Goal: Task Accomplishment & Management: Manage account settings

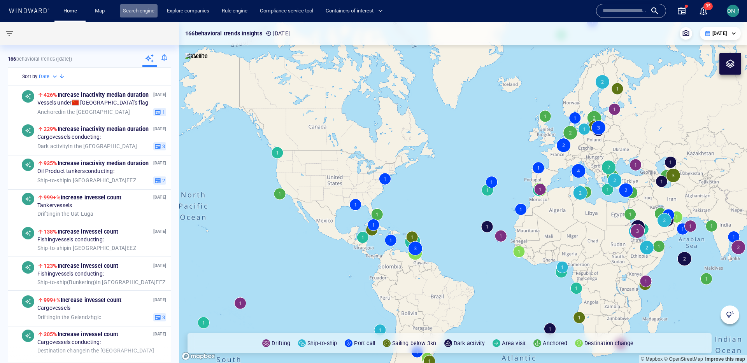
click at [135, 9] on link "Search engine" at bounding box center [139, 11] width 38 height 14
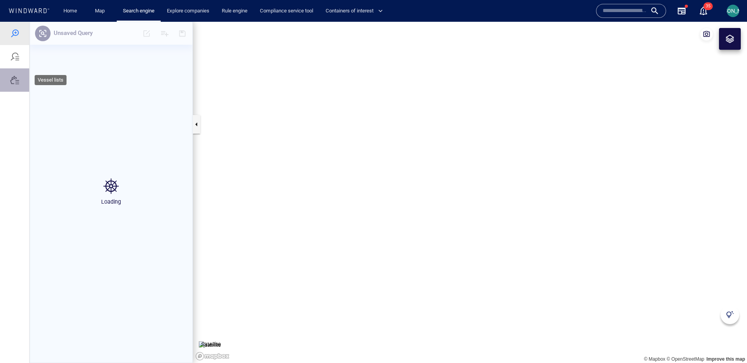
click at [18, 76] on div at bounding box center [14, 79] width 9 height 9
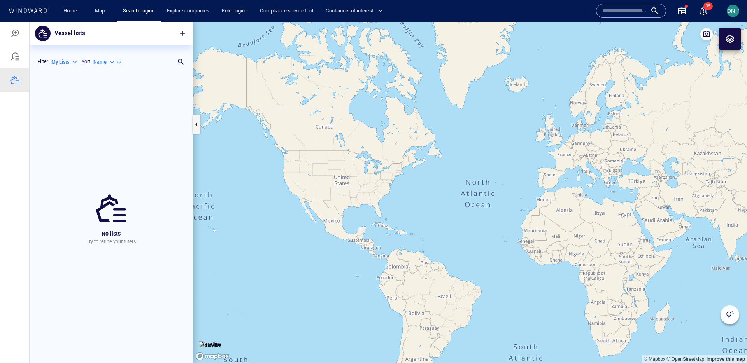
click at [74, 63] on div "My Lists" at bounding box center [64, 62] width 27 height 7
click at [182, 61] on div at bounding box center [373, 193] width 747 height 342
click at [180, 61] on div at bounding box center [181, 62] width 8 height 8
click at [69, 64] on p "My Lists" at bounding box center [60, 62] width 18 height 7
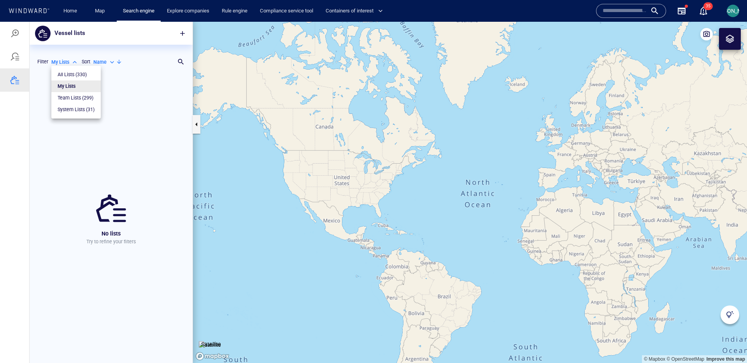
click at [67, 72] on p "All Lists ( 330 )" at bounding box center [72, 74] width 29 height 7
type input "***"
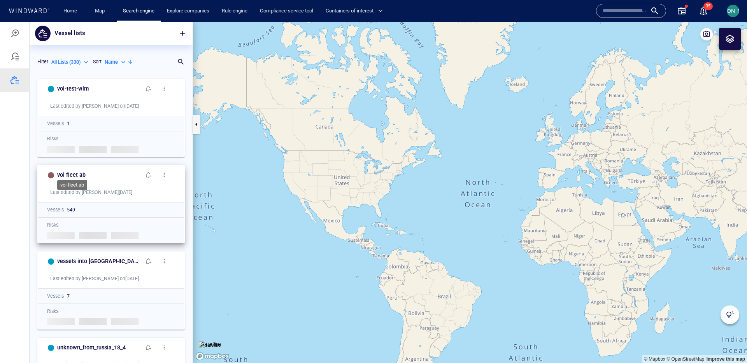
scroll to position [5, 0]
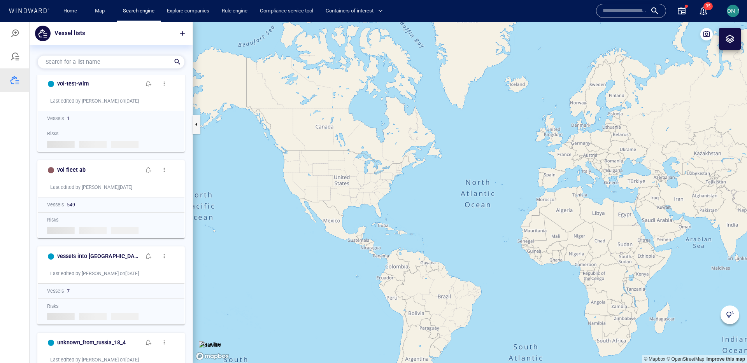
click at [179, 61] on div at bounding box center [177, 62] width 8 height 8
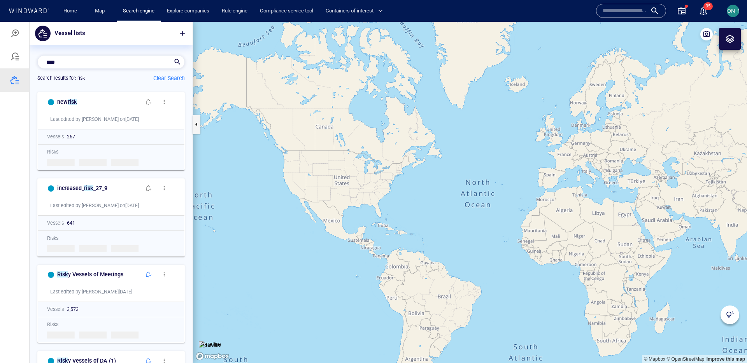
scroll to position [269, 157]
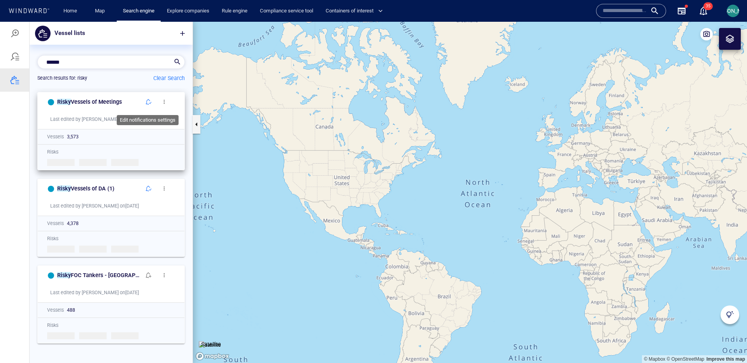
type input "*****"
click at [150, 103] on span "button" at bounding box center [148, 102] width 6 height 6
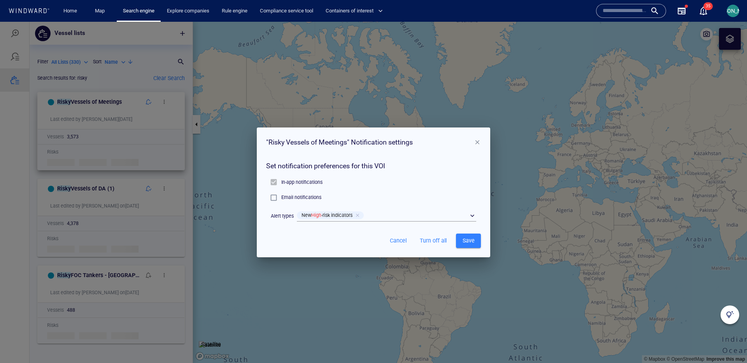
click at [301, 180] on p "In-app notifications" at bounding box center [301, 182] width 41 height 7
click at [427, 206] on div "In-app notifications Email notifications" at bounding box center [374, 190] width 218 height 34
click at [387, 168] on h6 "Set notification preferences for this VOI" at bounding box center [373, 166] width 215 height 11
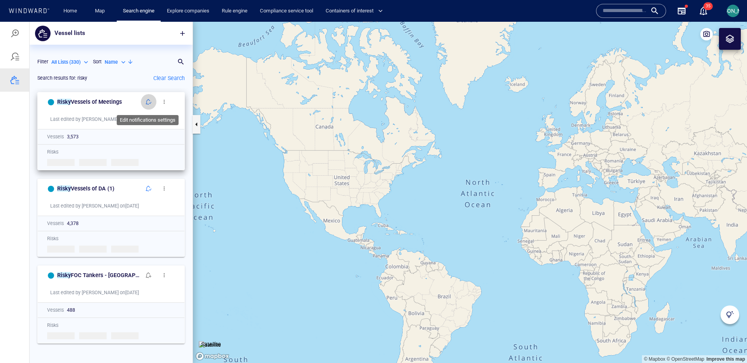
click at [145, 102] on button "button" at bounding box center [149, 102] width 16 height 16
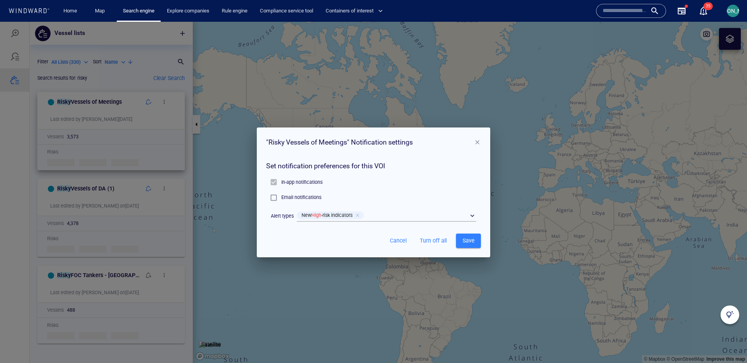
click at [390, 215] on div "New High -risk indicators" at bounding box center [377, 215] width 165 height 11
click at [326, 214] on p "New High -risk indicators" at bounding box center [326, 215] width 51 height 7
drag, startPoint x: 401, startPoint y: 198, endPoint x: 326, endPoint y: 190, distance: 76.3
click at [393, 196] on div "Email notifications" at bounding box center [373, 197] width 215 height 15
click at [468, 242] on span "Save" at bounding box center [468, 241] width 12 height 10
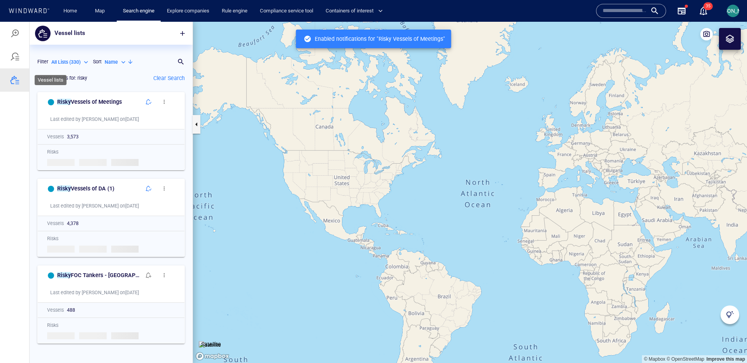
click at [20, 81] on div at bounding box center [14, 79] width 29 height 23
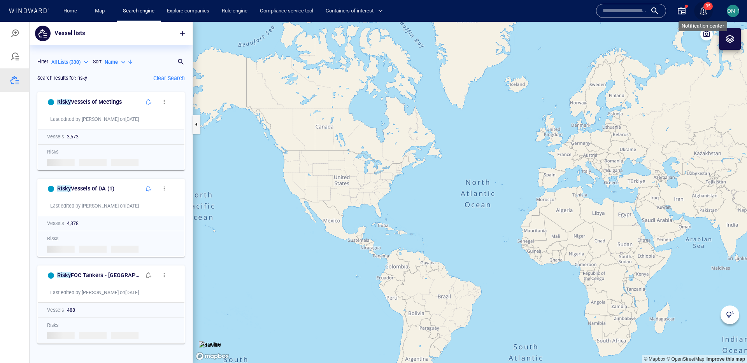
click at [702, 9] on div "button" at bounding box center [703, 10] width 9 height 9
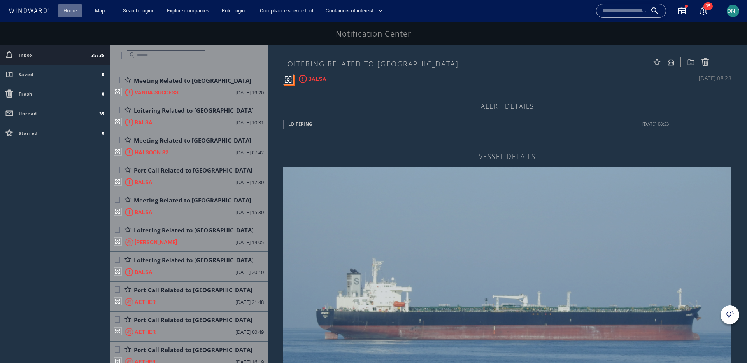
click at [67, 8] on link "Home" at bounding box center [70, 11] width 20 height 14
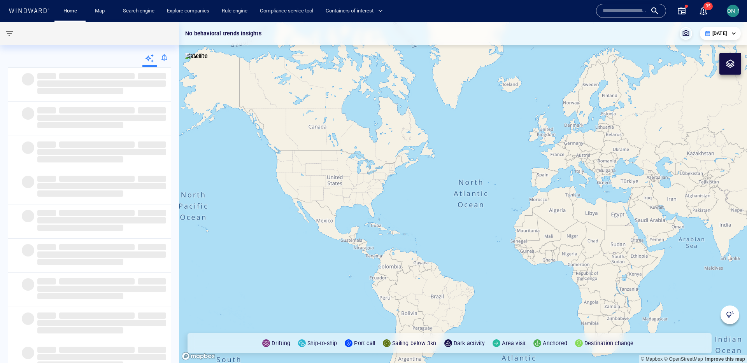
click at [165, 57] on div at bounding box center [164, 59] width 14 height 16
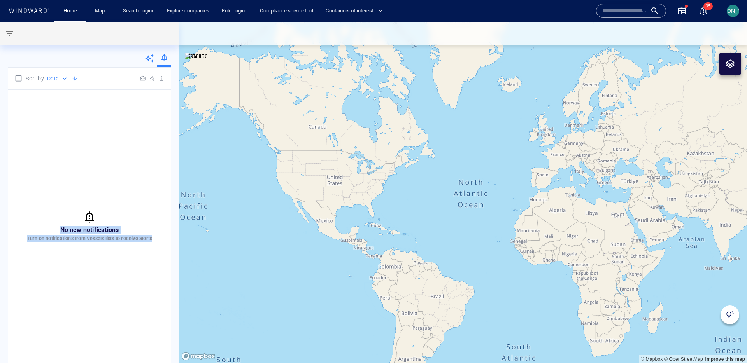
drag, startPoint x: 84, startPoint y: 184, endPoint x: 118, endPoint y: 273, distance: 96.0
click at [118, 273] on div "No new notifications Turn on notifications from Vessels lists to receive alerts" at bounding box center [89, 226] width 163 height 273
click at [90, 163] on div "No new notifications Turn on notifications from Vessels lists to receive alerts" at bounding box center [89, 226] width 163 height 273
click at [58, 78] on p "Date" at bounding box center [53, 78] width 12 height 9
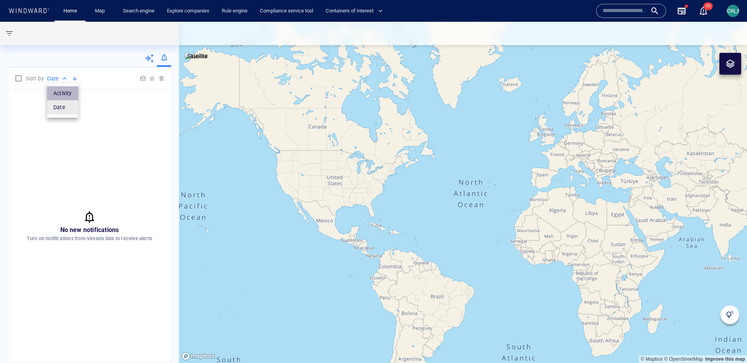
click at [63, 90] on p "Activity" at bounding box center [62, 93] width 19 height 9
type input "**********"
click at [738, 11] on div "[PERSON_NAME]" at bounding box center [733, 11] width 12 height 12
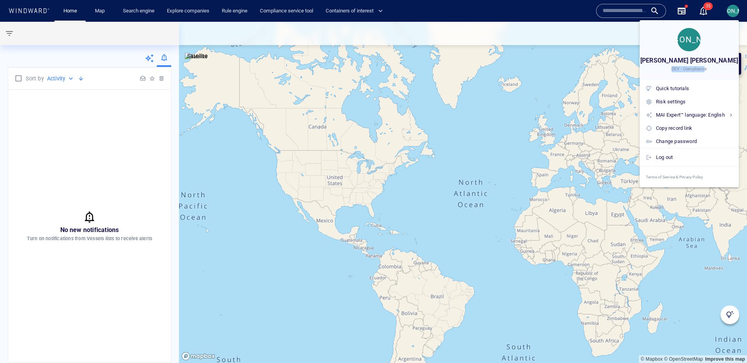
drag, startPoint x: 673, startPoint y: 70, endPoint x: 704, endPoint y: 72, distance: 31.5
click at [704, 72] on div "DEV - Compliance" at bounding box center [689, 69] width 99 height 6
click at [92, 174] on div at bounding box center [373, 181] width 747 height 363
